Goal: Find contact information: Find contact information

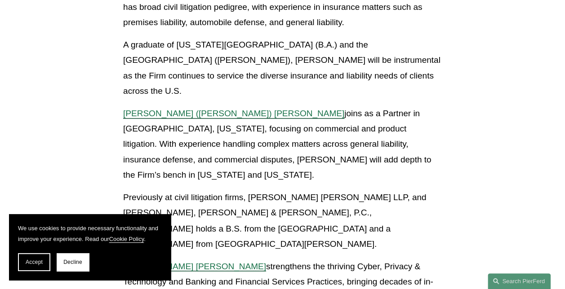
scroll to position [634, 0]
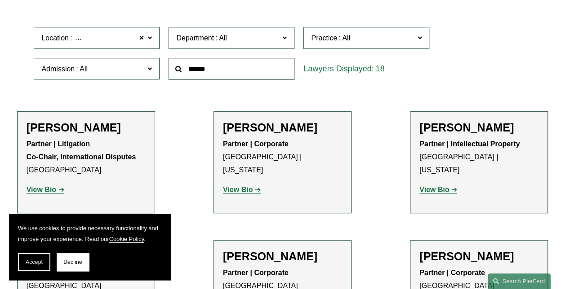
scroll to position [249, 0]
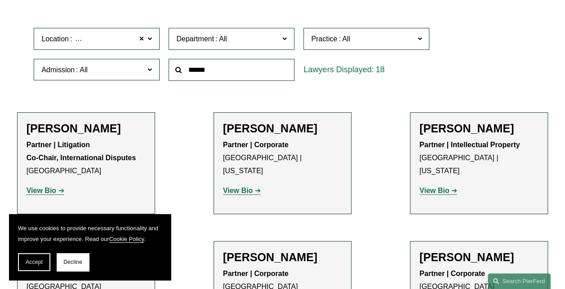
click at [269, 43] on span "Department" at bounding box center [227, 39] width 103 height 12
click at [290, 45] on label "Department" at bounding box center [231, 39] width 126 height 22
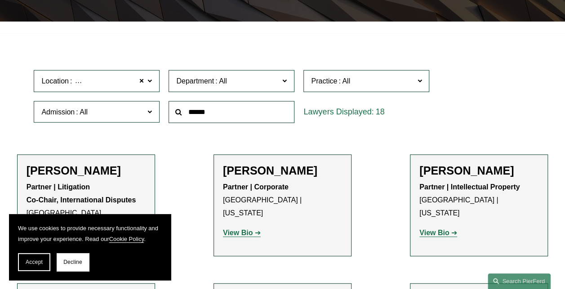
scroll to position [194, 0]
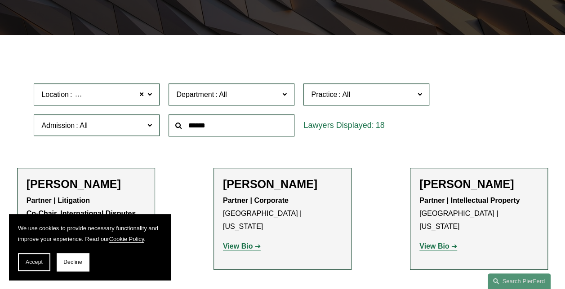
click at [250, 96] on span "Department" at bounding box center [227, 95] width 103 height 12
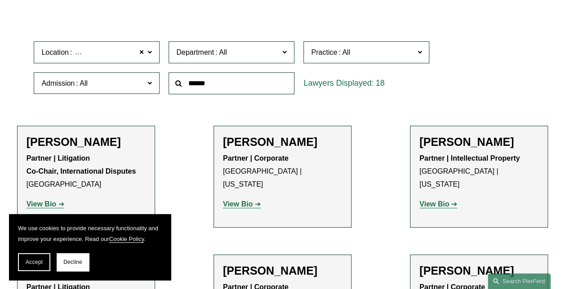
scroll to position [244, 0]
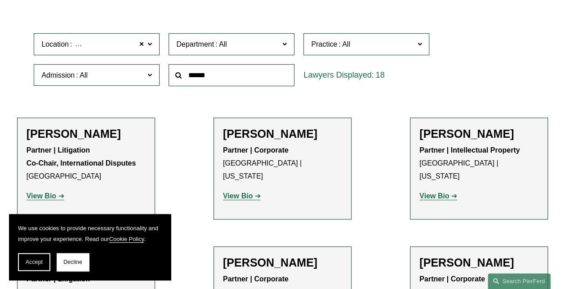
click at [338, 48] on span at bounding box center [344, 44] width 14 height 8
click at [0, 0] on link "Commercial Litigation" at bounding box center [0, 0] width 0 height 0
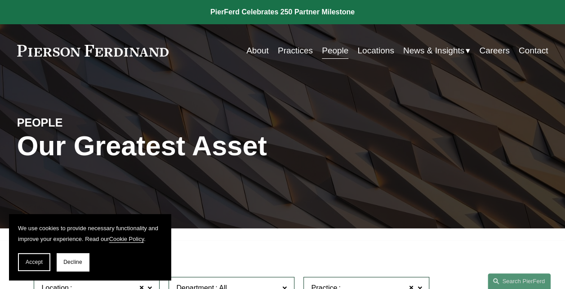
click at [500, 51] on link "Careers" at bounding box center [494, 50] width 31 height 17
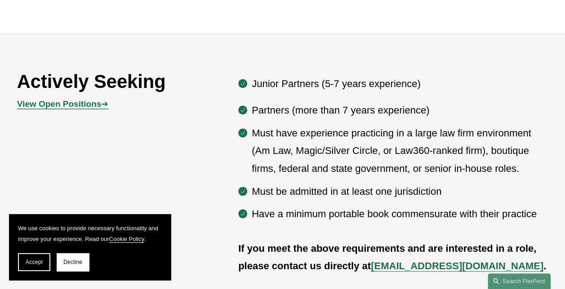
scroll to position [397, 0]
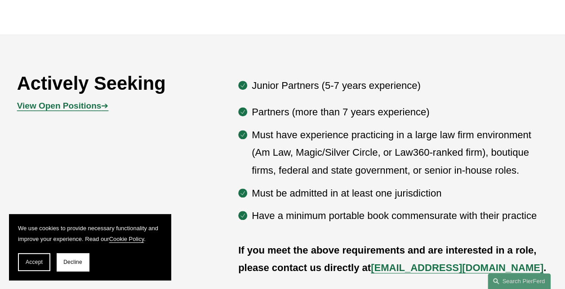
click at [38, 110] on strong "View Open Positions" at bounding box center [59, 105] width 84 height 9
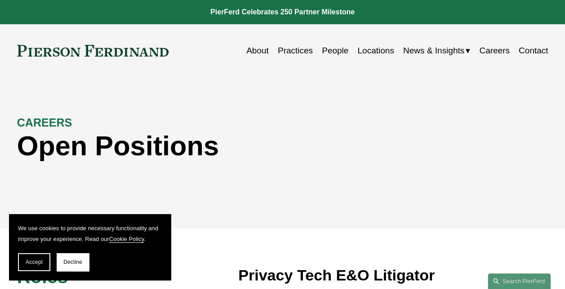
click at [139, 134] on h1 "Open Positions" at bounding box center [216, 145] width 398 height 31
click at [381, 51] on link "Locations" at bounding box center [375, 50] width 36 height 17
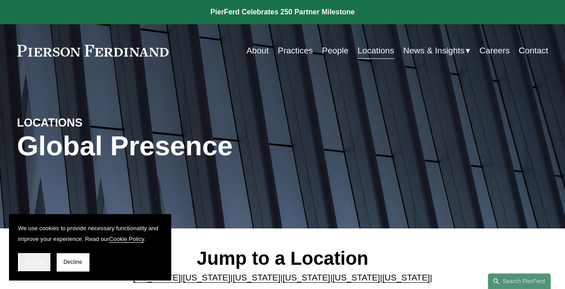
click at [45, 254] on button "Accept" at bounding box center [34, 262] width 32 height 18
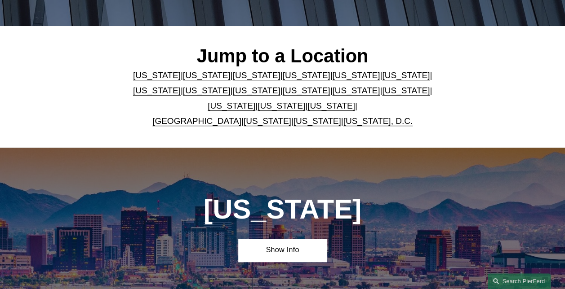
scroll to position [203, 0]
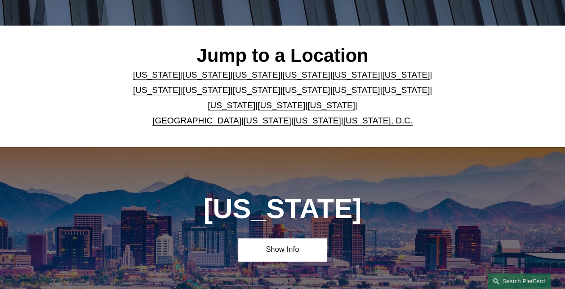
click at [335, 80] on link "[US_STATE]" at bounding box center [356, 74] width 48 height 9
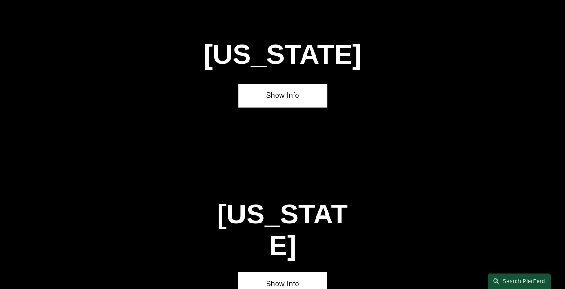
scroll to position [999, 0]
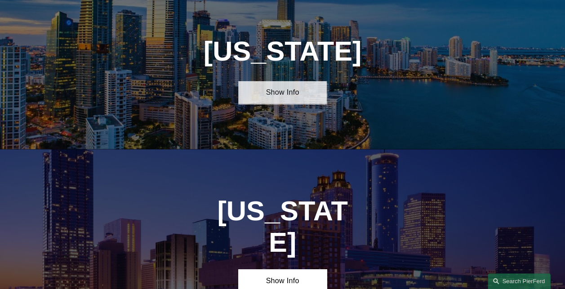
click at [293, 104] on link "Show Info" at bounding box center [282, 92] width 89 height 23
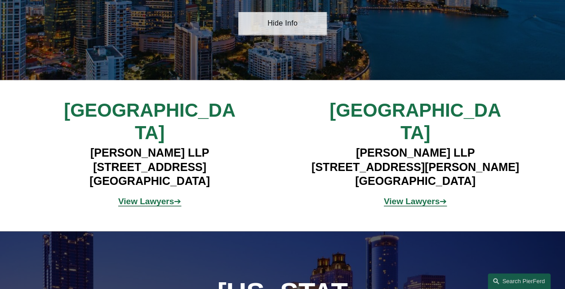
scroll to position [1068, 0]
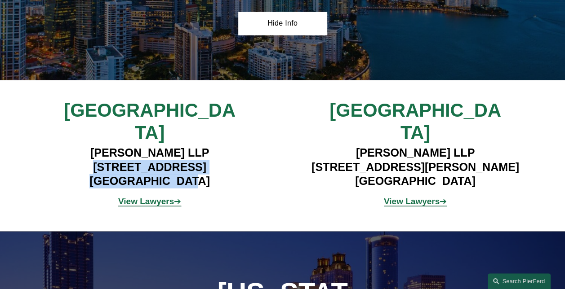
drag, startPoint x: 192, startPoint y: 172, endPoint x: 47, endPoint y: 158, distance: 145.8
click at [47, 158] on h4 "Pierson Ferdinand LLP 333 SE 2nd Avenue, Suite 2000 Miami, FL 33131" at bounding box center [149, 167] width 221 height 43
copy h4 "333 SE 2nd Avenue, Suite 2000 Miami, FL 33131"
click at [259, 169] on h4 "Pierson Ferdinand LLP 333 SE 2nd Avenue, Suite 2000 Miami, FL 33131" at bounding box center [149, 167] width 221 height 43
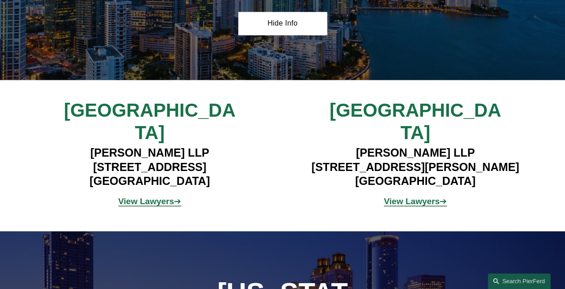
click at [158, 197] on strong "View Lawyers" at bounding box center [146, 201] width 56 height 9
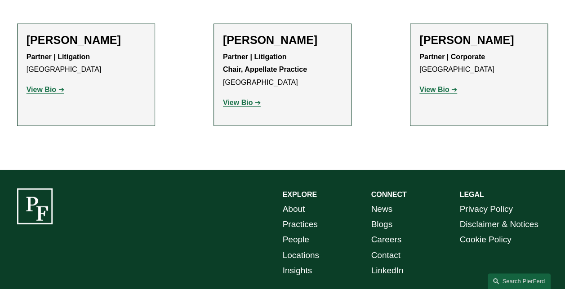
scroll to position [937, 0]
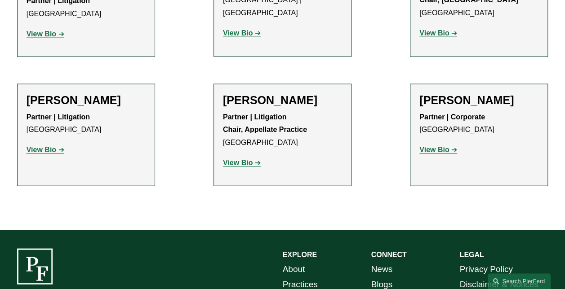
click at [244, 130] on div "Partner | Litigation Chair, Appellate Practice Miami View Bio Location: [GEOGRA…" at bounding box center [282, 140] width 119 height 59
click at [242, 159] on strong "View Bio" at bounding box center [238, 163] width 30 height 8
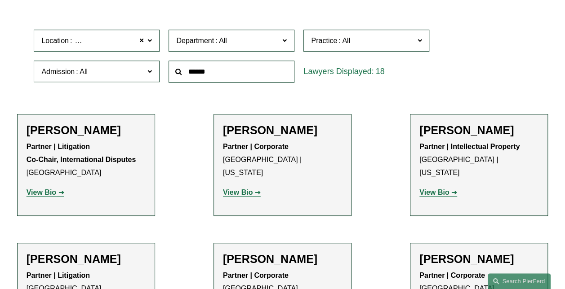
scroll to position [247, 0]
click at [368, 41] on span "Practice" at bounding box center [362, 41] width 103 height 12
click at [0, 0] on link "Arbitration and Mediation" at bounding box center [0, 0] width 0 height 0
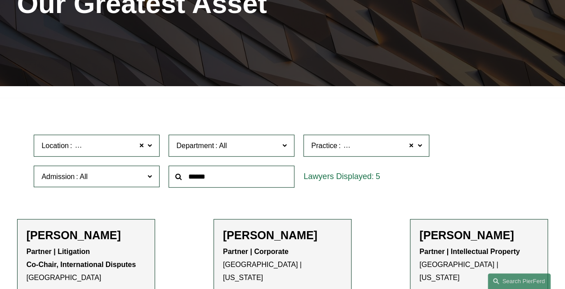
scroll to position [136, 0]
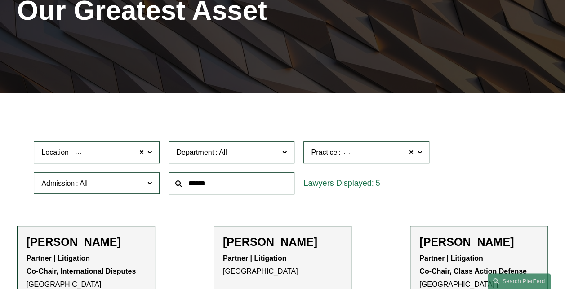
click at [357, 153] on span "Arbitration and Mediation" at bounding box center [382, 153] width 80 height 12
click at [0, 0] on link "All" at bounding box center [0, 0] width 0 height 0
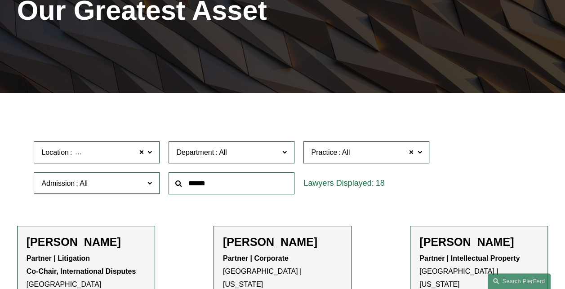
click at [343, 154] on span "All" at bounding box center [346, 153] width 8 height 12
click at [0, 0] on link "Commercial Litigation" at bounding box center [0, 0] width 0 height 0
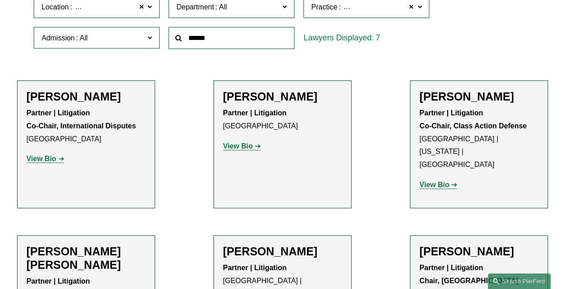
scroll to position [394, 0]
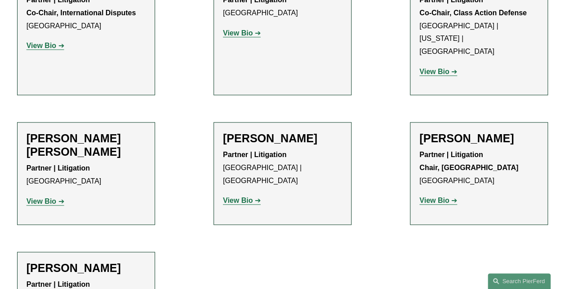
click at [38, 173] on div "Kristin Drecktrah Paz Partner | Litigation Miami View Bio Location: Miami; Depa…" at bounding box center [86, 174] width 119 height 84
click at [61, 198] on link "View Bio" at bounding box center [46, 202] width 38 height 8
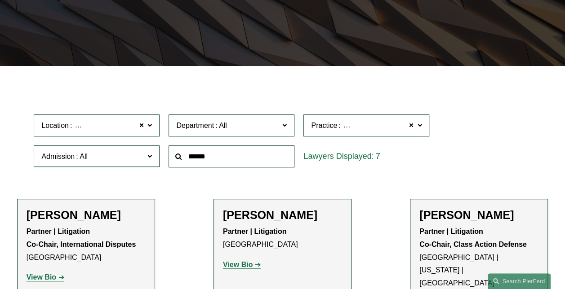
scroll to position [164, 0]
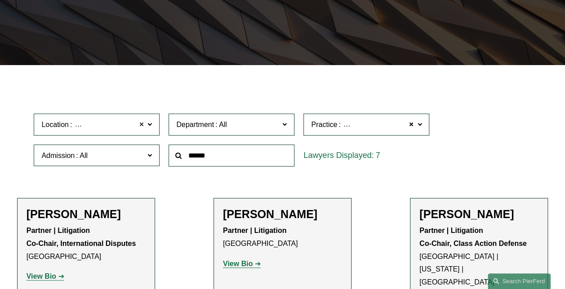
click at [140, 127] on span at bounding box center [141, 125] width 5 height 12
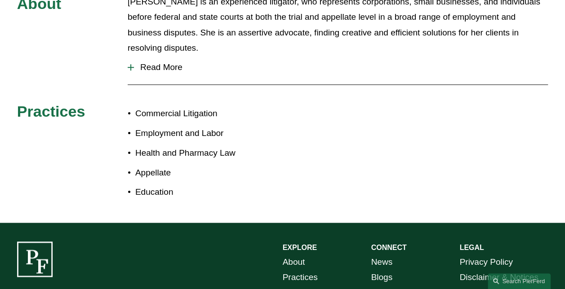
scroll to position [195, 0]
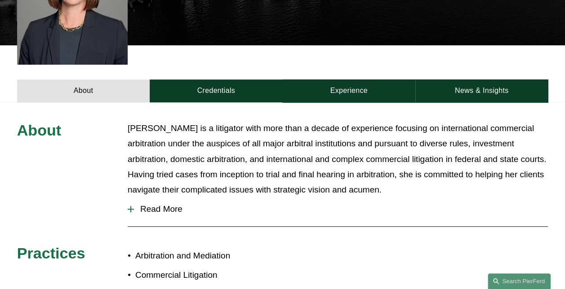
scroll to position [223, 0]
